Goal: Information Seeking & Learning: Check status

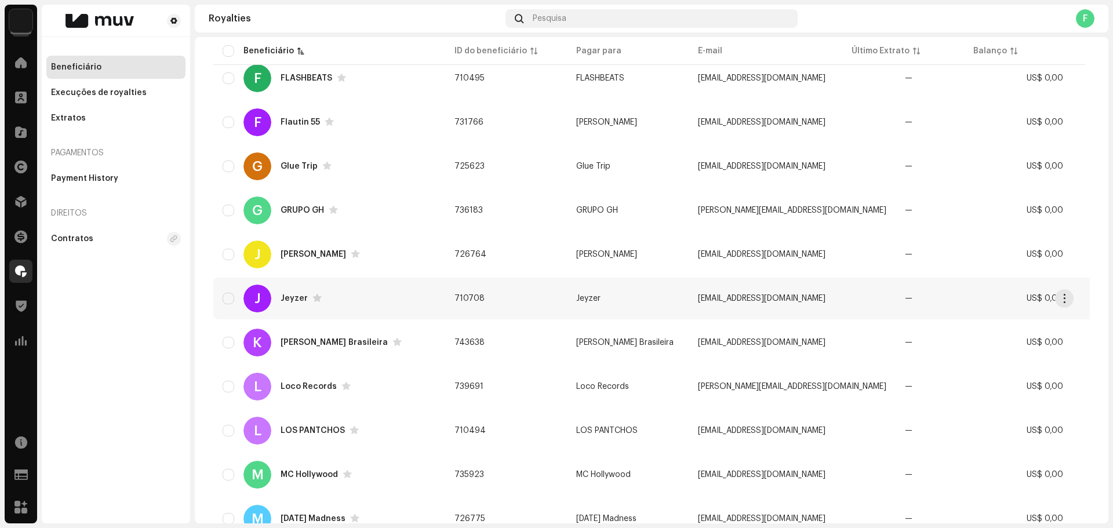
scroll to position [792, 0]
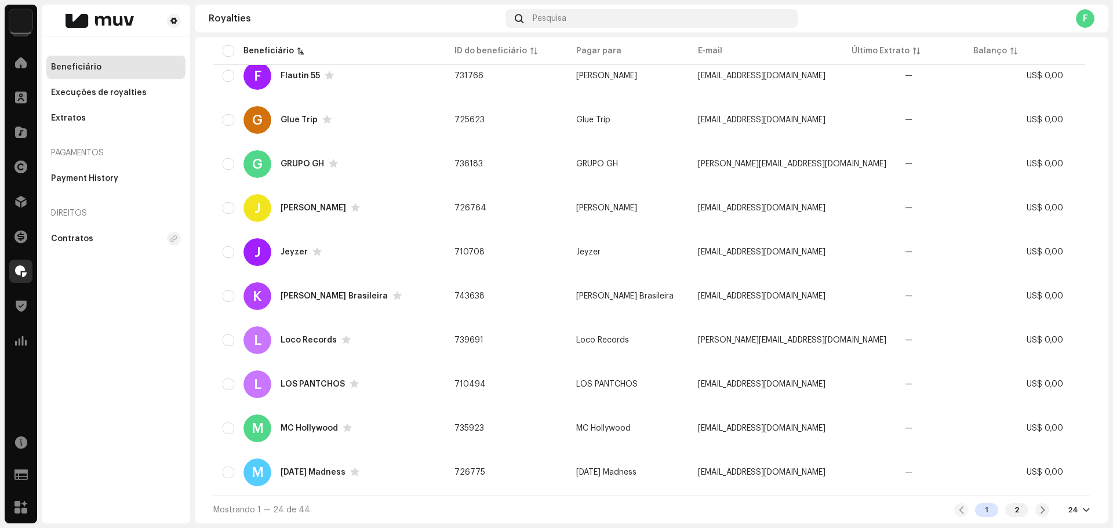
click at [1071, 507] on div "24" at bounding box center [1073, 510] width 10 height 9
click at [1051, 464] on div "48" at bounding box center [1054, 465] width 48 height 23
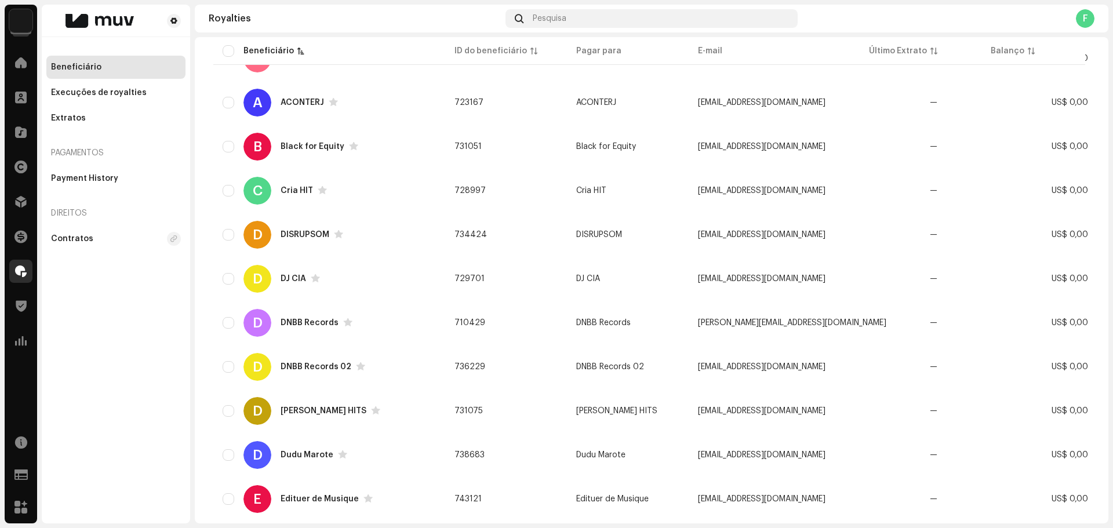
scroll to position [1673, 0]
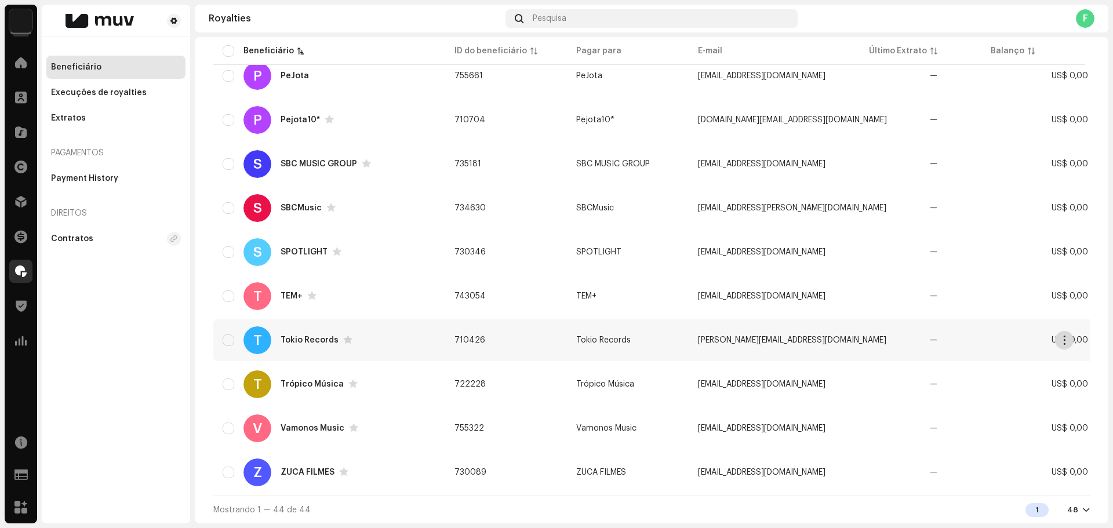
click at [1067, 338] on span "button" at bounding box center [1064, 340] width 9 height 9
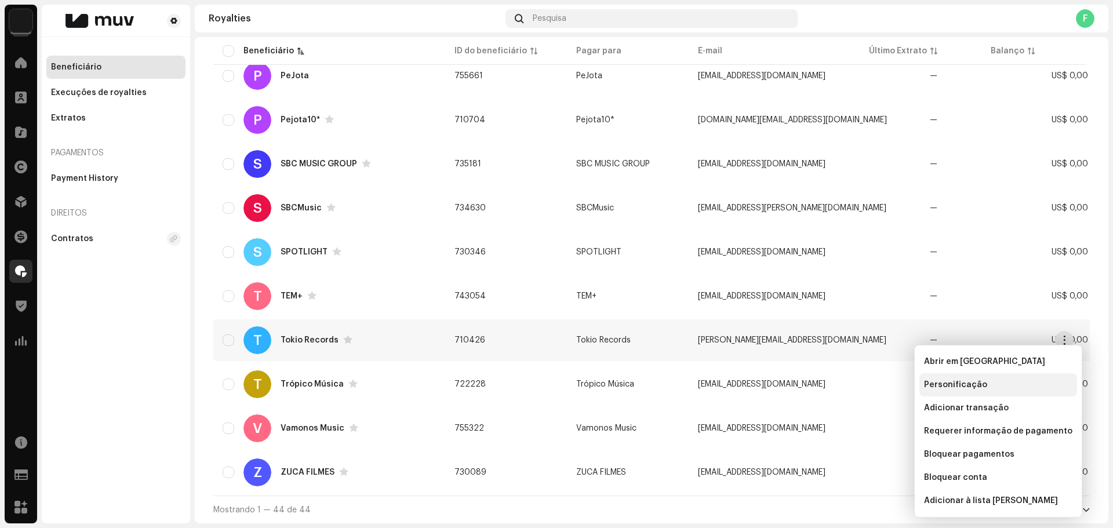
click at [981, 391] on div "Personificação" at bounding box center [998, 384] width 158 height 23
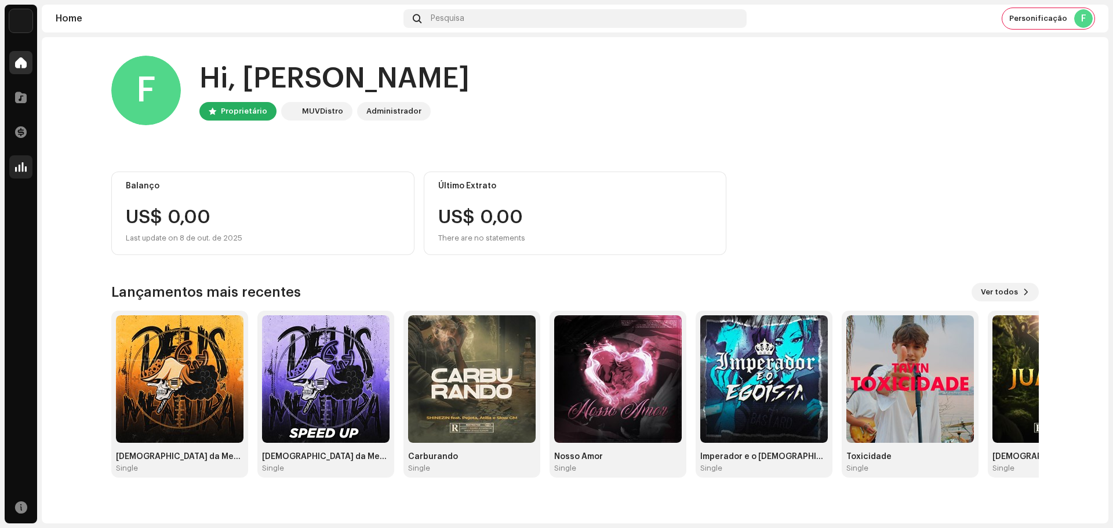
click at [28, 163] on div "Tokio Records Home Catálogo Transações Análise Recursos Home Pesquisa Personifi…" at bounding box center [556, 264] width 1113 height 528
click at [28, 163] on div at bounding box center [20, 166] width 23 height 23
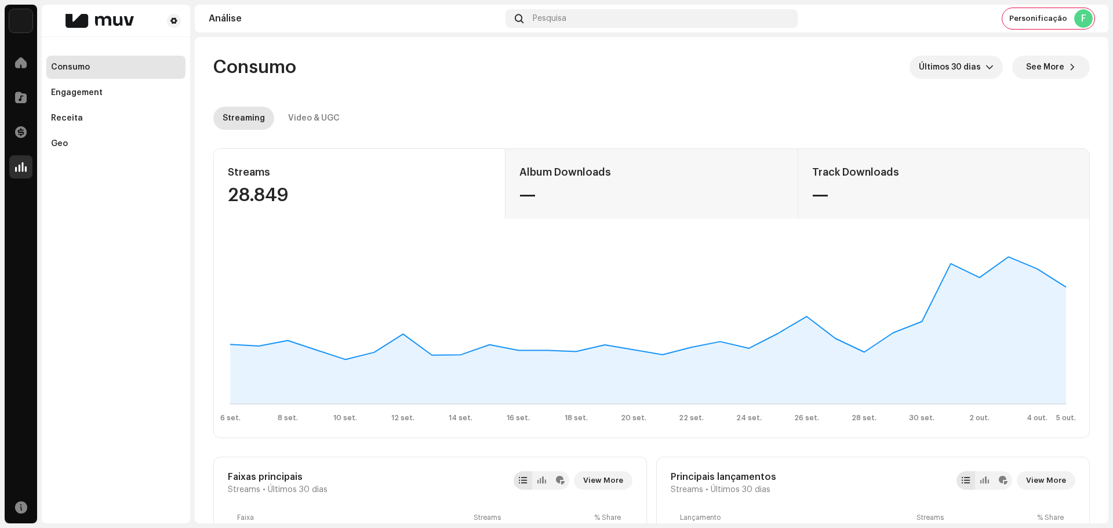
click at [252, 192] on div "28.849" at bounding box center [359, 195] width 263 height 19
click at [971, 72] on span "Últimos 30 dias" at bounding box center [952, 67] width 67 height 23
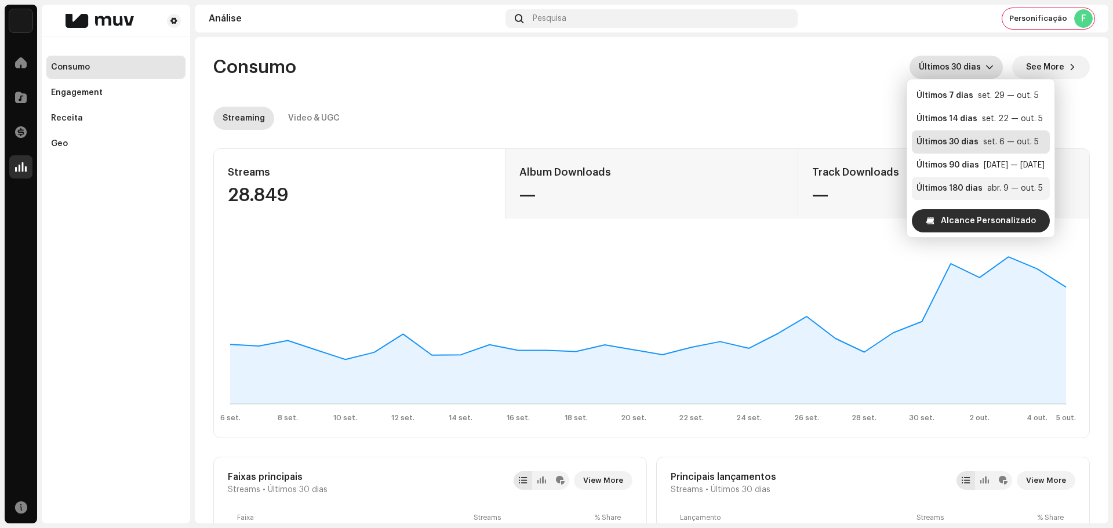
click at [966, 179] on li "Últimos 180 dias [DATE] — [DATE]" at bounding box center [981, 188] width 138 height 23
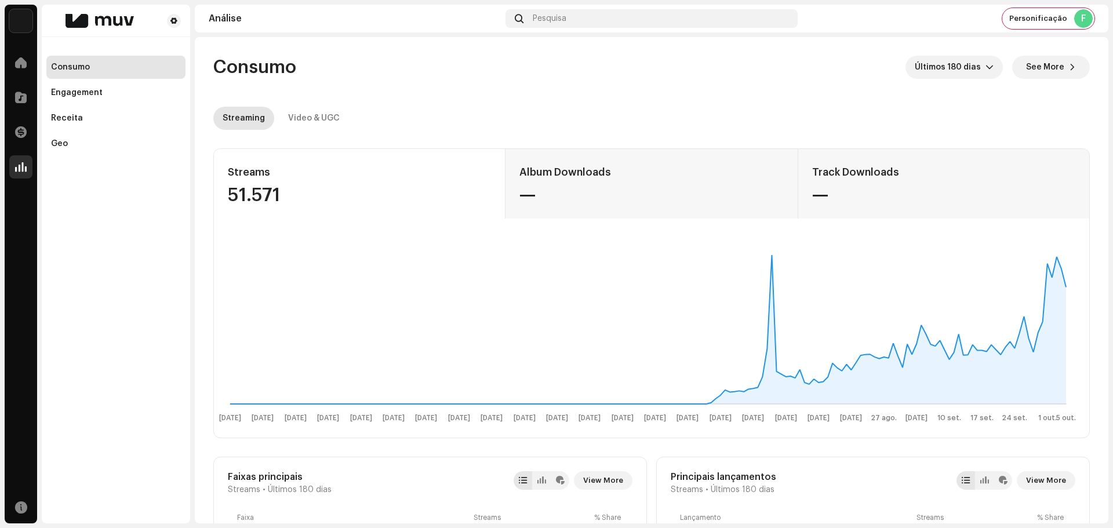
click at [262, 198] on div "51.571" at bounding box center [359, 195] width 263 height 19
copy div "51.571"
click at [301, 102] on re-o-consumption-dashboard-header "Consumo Últimos 180 dias See More Streaming Video & UGC" at bounding box center [651, 88] width 877 height 102
click at [310, 105] on re-o-consumption-dashboard-header "Consumo Últimos 180 dias See More Streaming Video & UGC" at bounding box center [651, 88] width 877 height 102
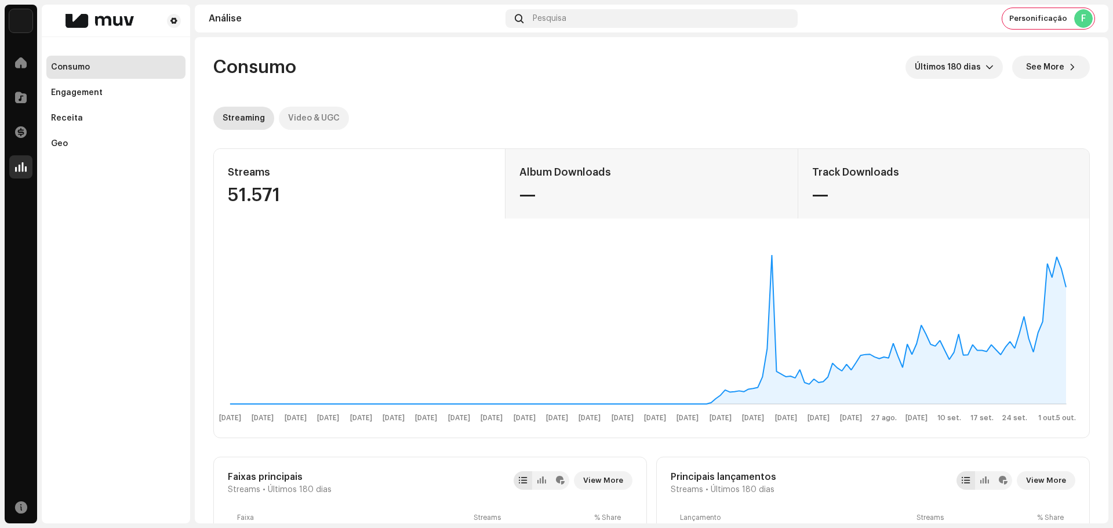
click at [312, 110] on div "Video & UGC" at bounding box center [314, 118] width 52 height 23
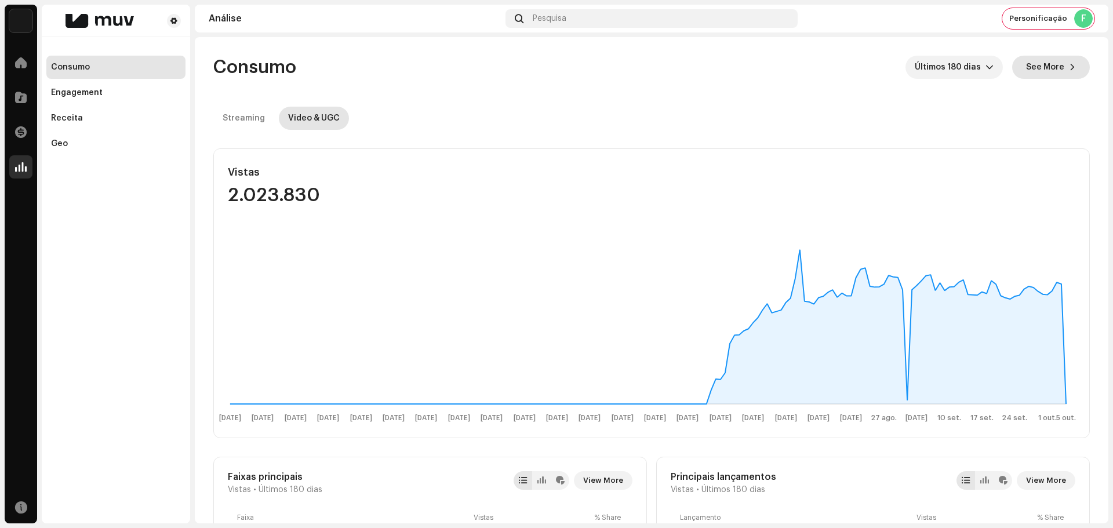
click at [1058, 61] on button "See More" at bounding box center [1051, 67] width 78 height 23
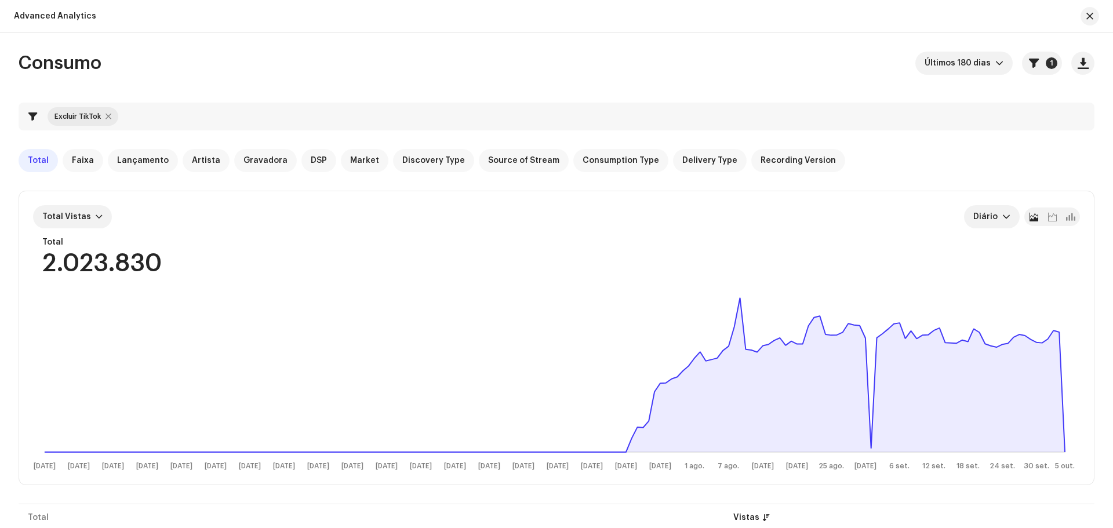
click at [110, 113] on div at bounding box center [109, 116] width 6 height 9
checkbox input "false"
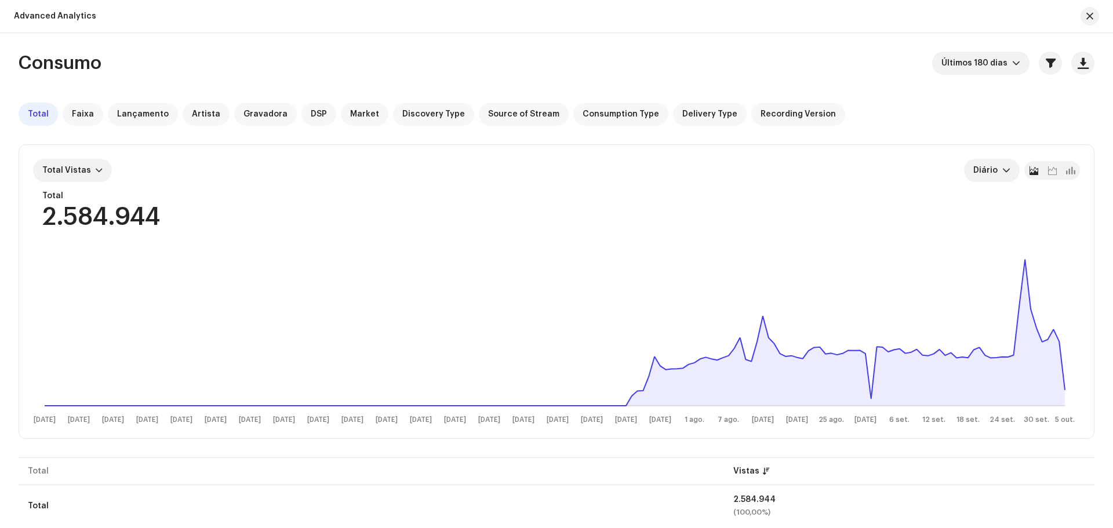
click at [131, 215] on div "2.584.944" at bounding box center [101, 217] width 118 height 24
copy div "2.584.944"
click at [1088, 17] on span "button" at bounding box center [1089, 16] width 7 height 9
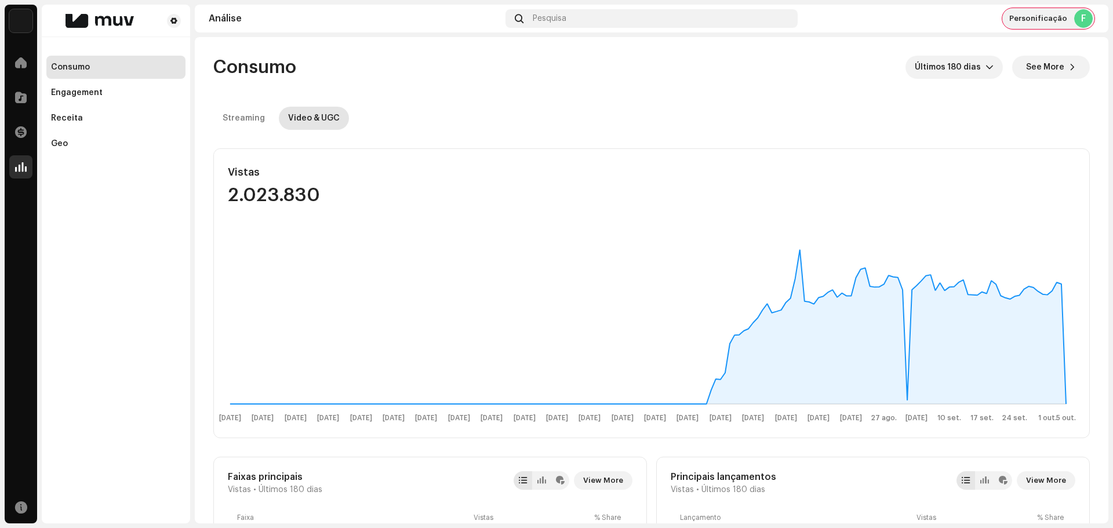
click at [1031, 12] on div "Personificação F" at bounding box center [1048, 18] width 92 height 21
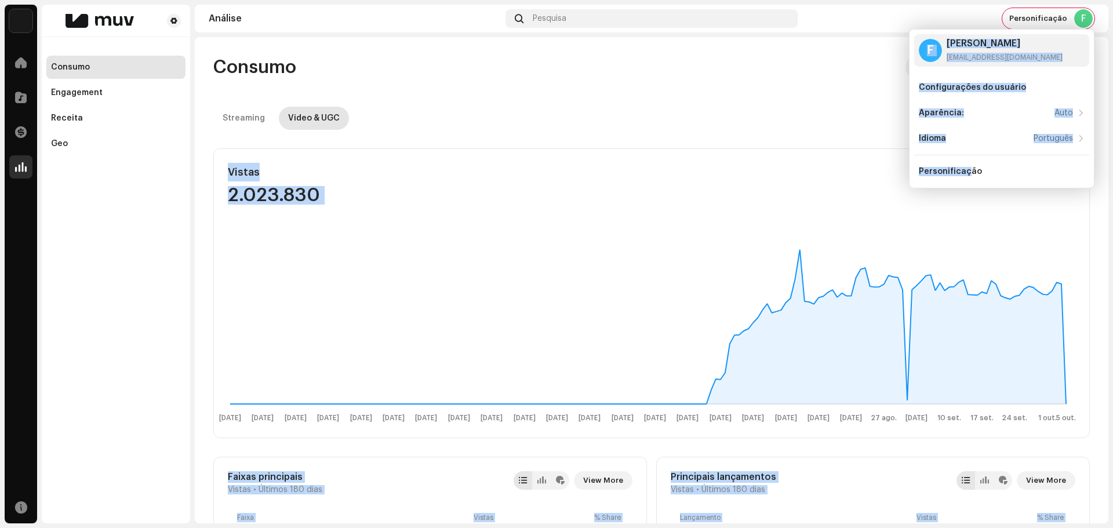
drag, startPoint x: 966, startPoint y: 177, endPoint x: 700, endPoint y: 96, distance: 278.2
click at [700, 96] on body "Tokio Records Home Catálogo Transações Análise Recursos Consumo Engagement Rece…" at bounding box center [556, 264] width 1113 height 528
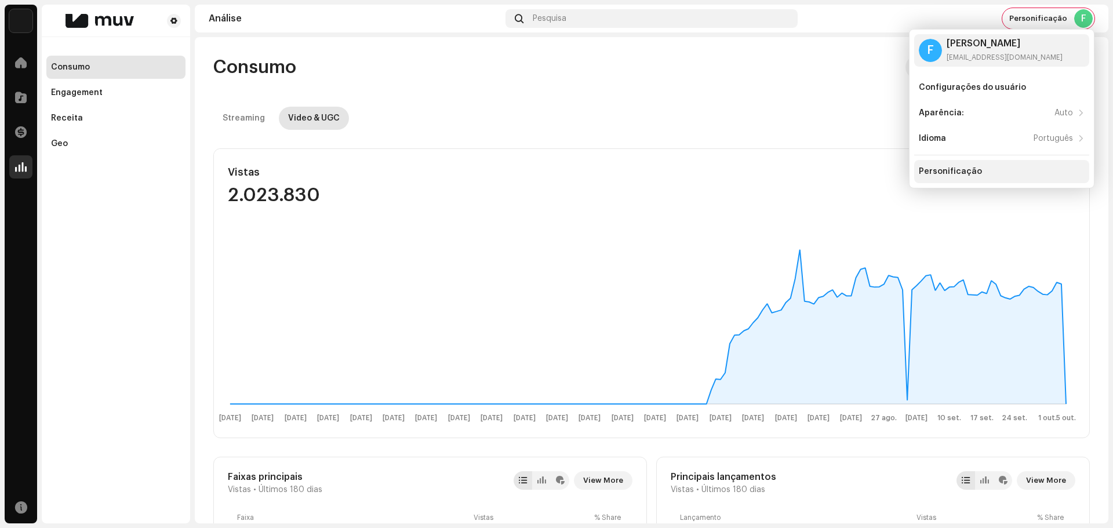
click at [982, 168] on div "Personificação" at bounding box center [1002, 171] width 166 height 9
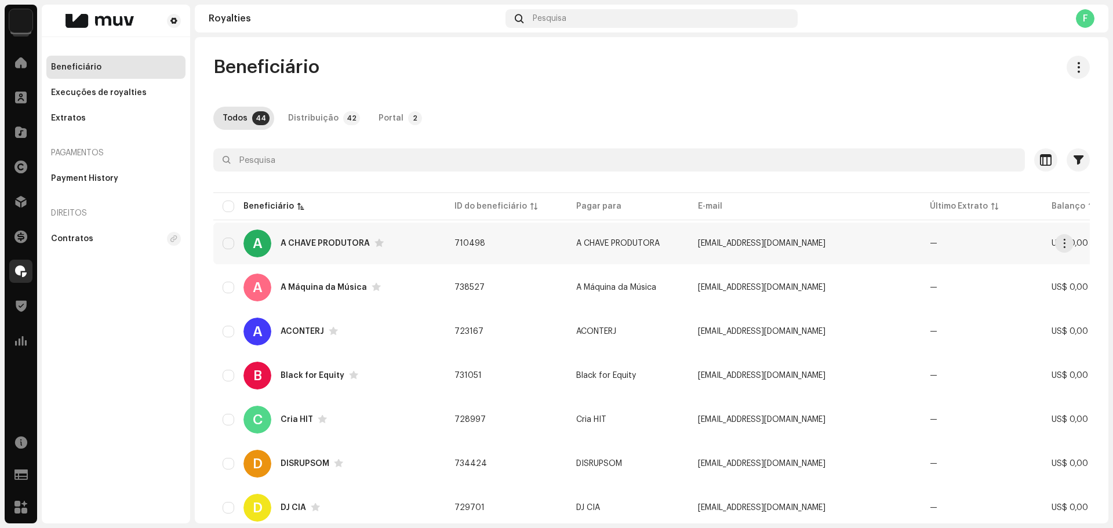
scroll to position [1462, 0]
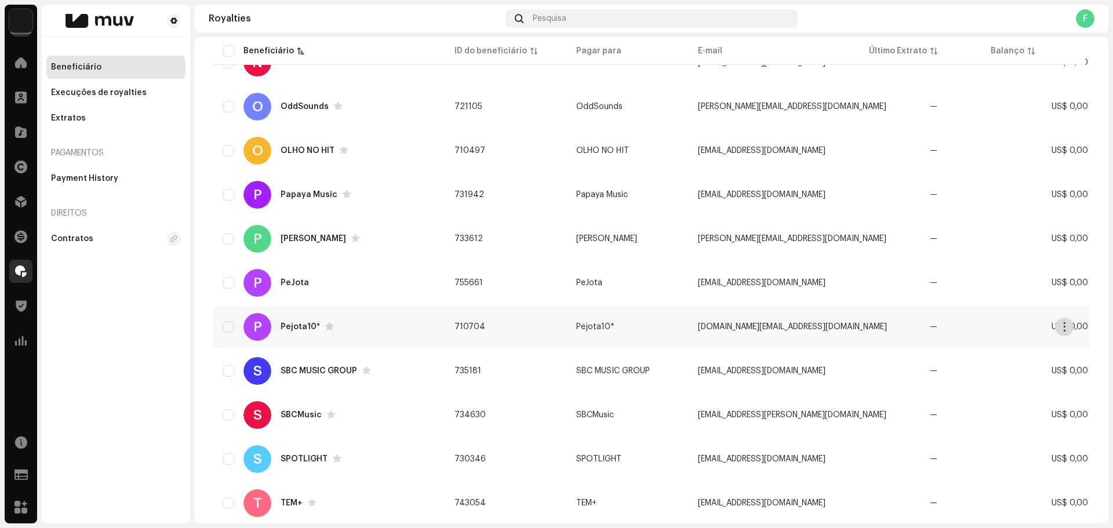
click at [1057, 329] on button "button" at bounding box center [1064, 327] width 19 height 19
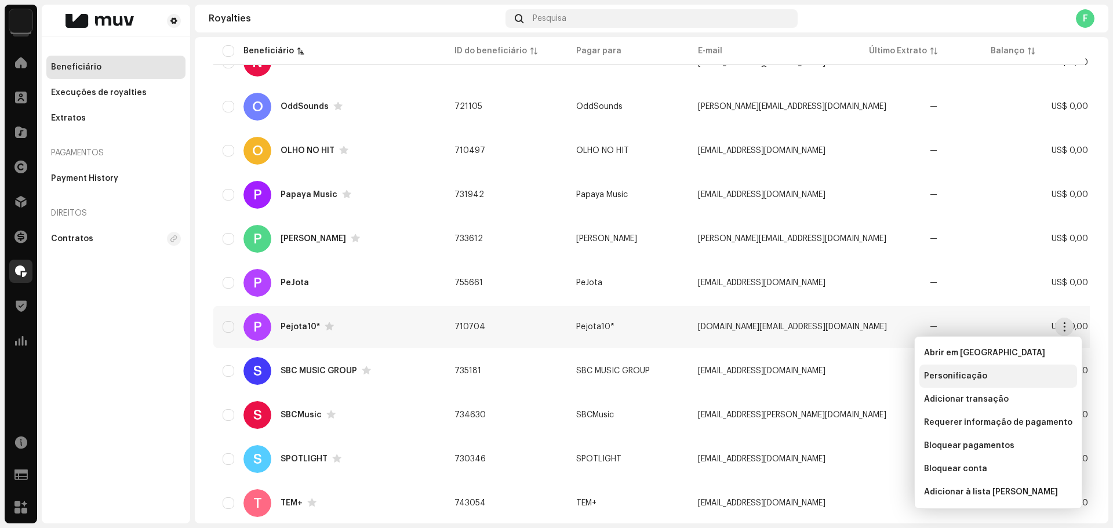
click at [995, 379] on div "Personificação" at bounding box center [998, 376] width 148 height 9
